Goal: Task Accomplishment & Management: Use online tool/utility

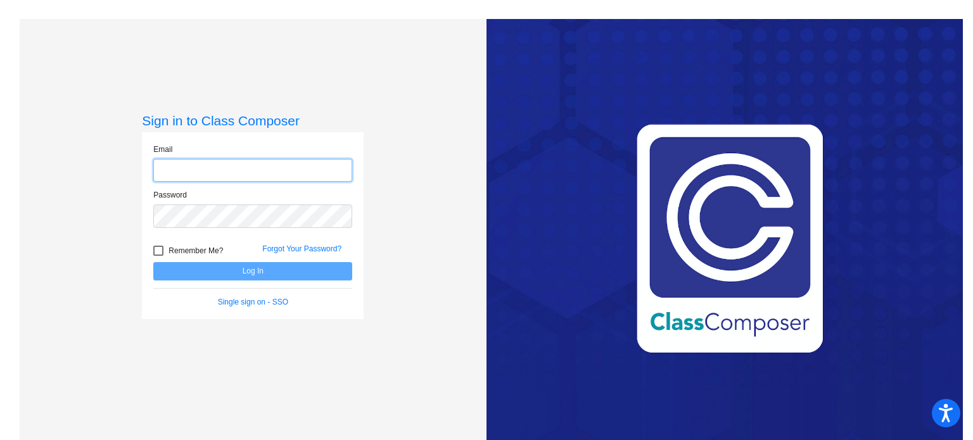
click at [248, 167] on input "email" at bounding box center [252, 170] width 199 height 23
type input "[EMAIL_ADDRESS][DOMAIN_NAME]"
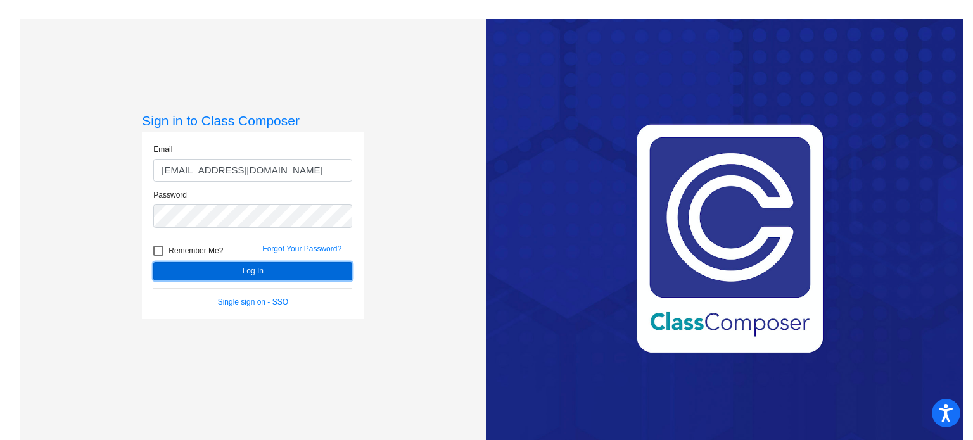
click at [243, 271] on button "Log In" at bounding box center [252, 271] width 199 height 18
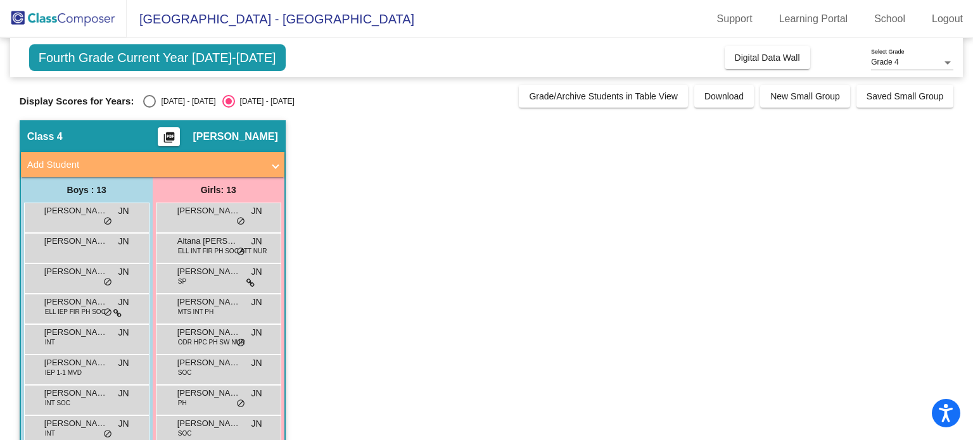
click at [153, 99] on div "Select an option" at bounding box center [149, 101] width 13 height 13
click at [150, 108] on input "[DATE] - [DATE]" at bounding box center [149, 108] width 1 height 1
radio input "true"
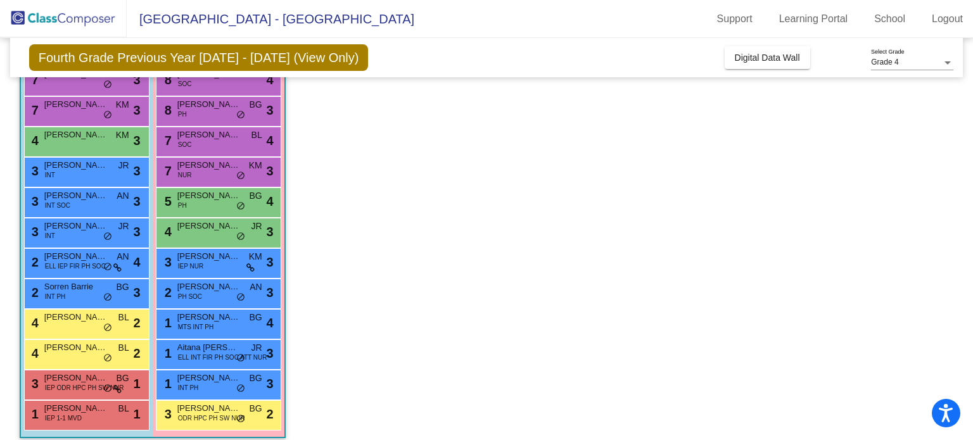
scroll to position [177, 0]
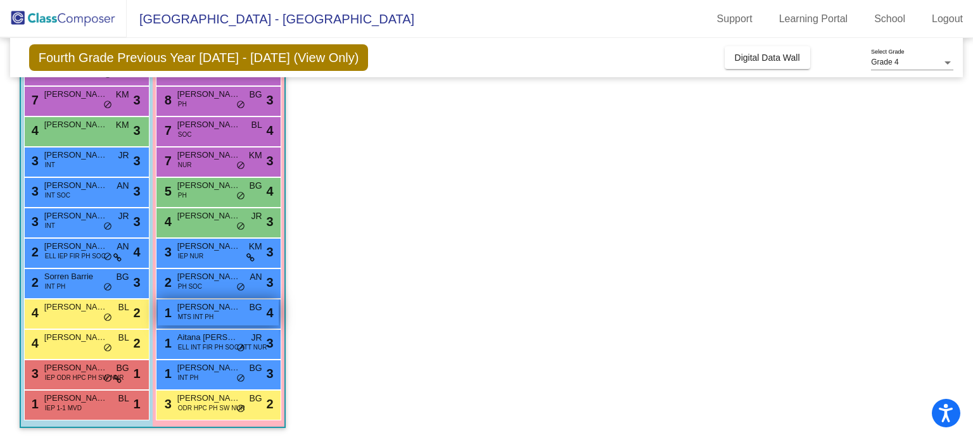
click at [221, 316] on div "1 [PERSON_NAME] MTS INT PH BG lock do_not_disturb_alt 4" at bounding box center [218, 313] width 121 height 26
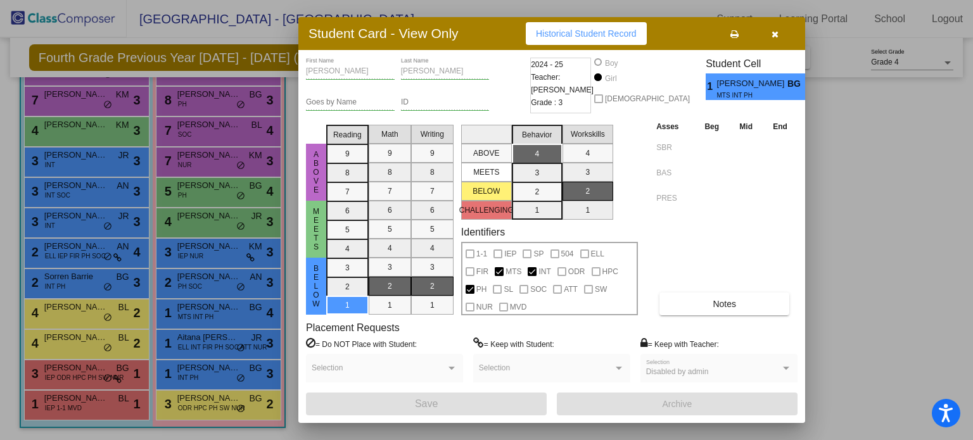
click at [91, 279] on div at bounding box center [486, 220] width 973 height 440
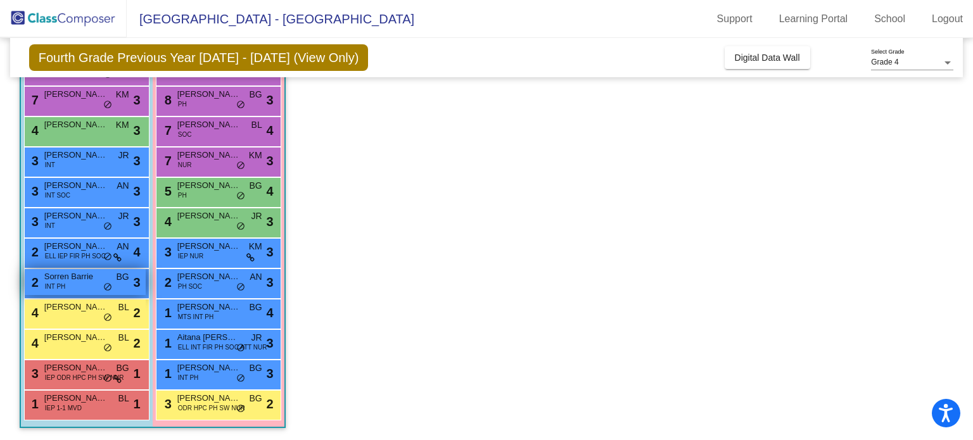
click at [89, 280] on span "Sorren Barrie" at bounding box center [75, 277] width 63 height 13
